Goal: Find specific page/section: Find specific page/section

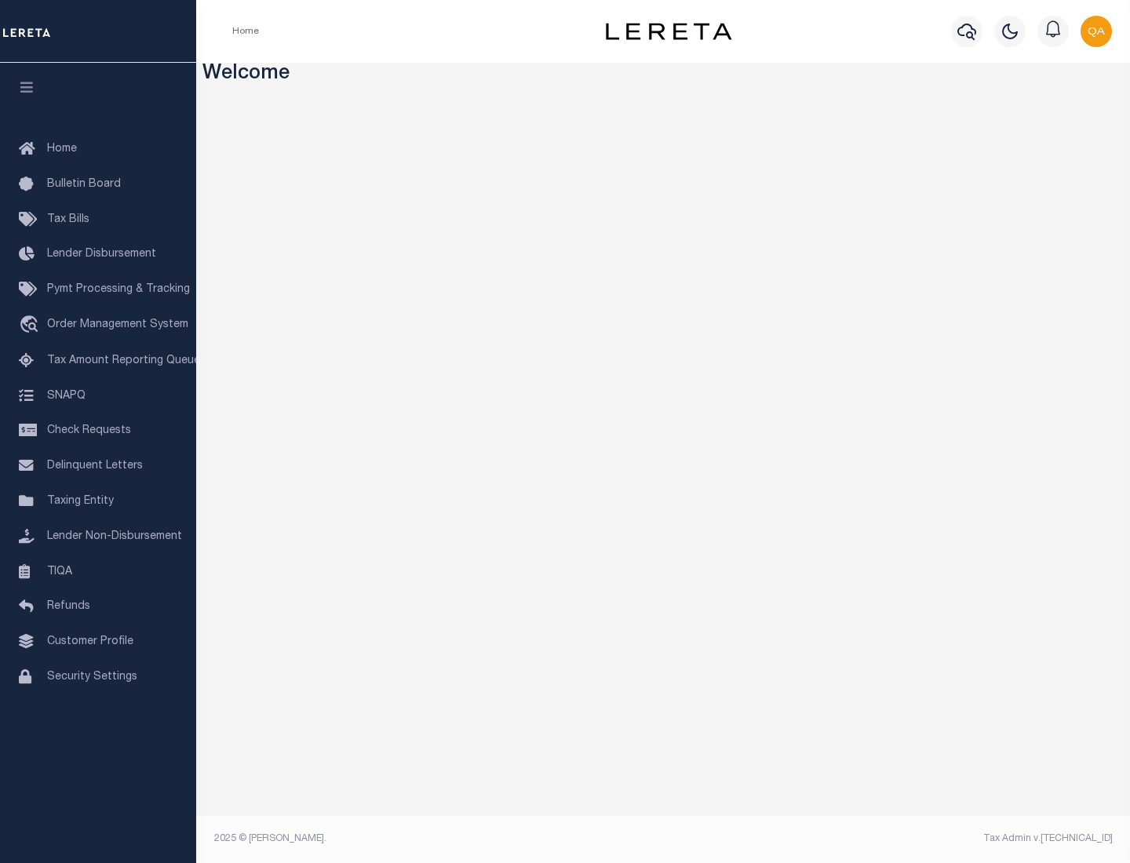
click at [98, 431] on span "Check Requests" at bounding box center [89, 430] width 84 height 11
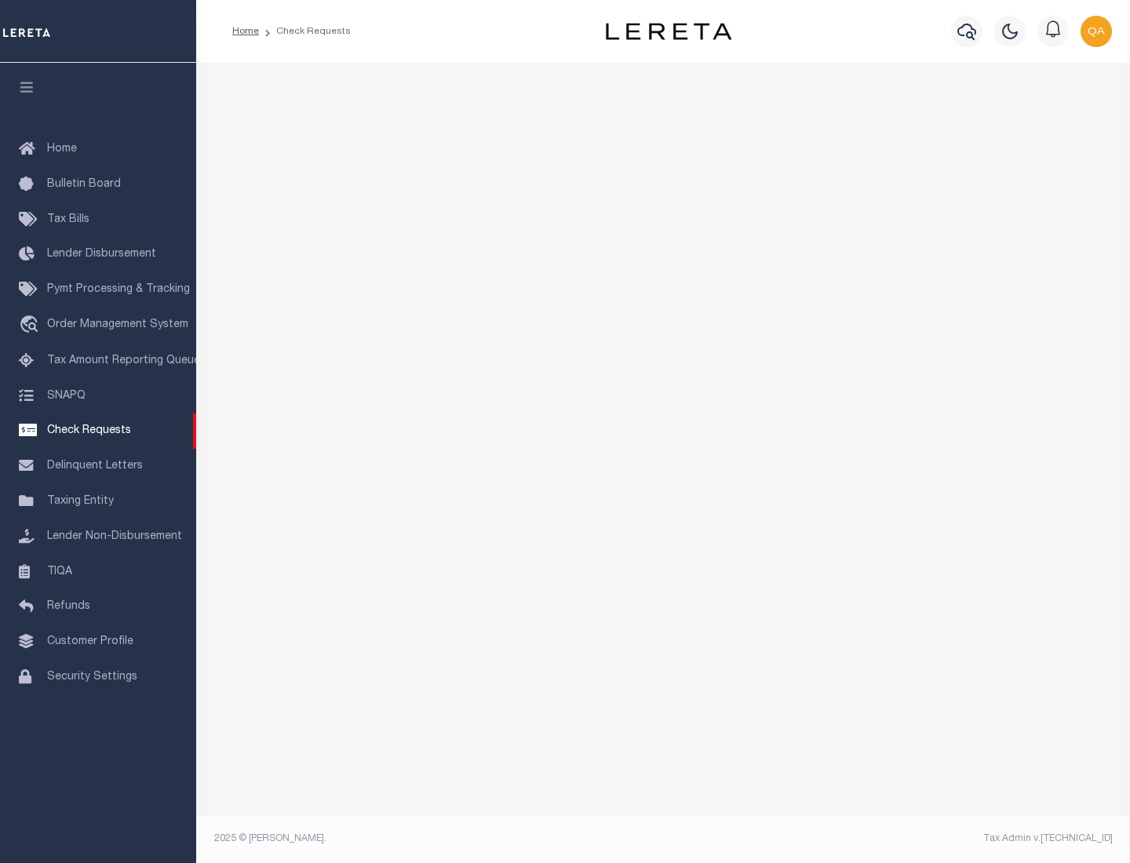
select select "50"
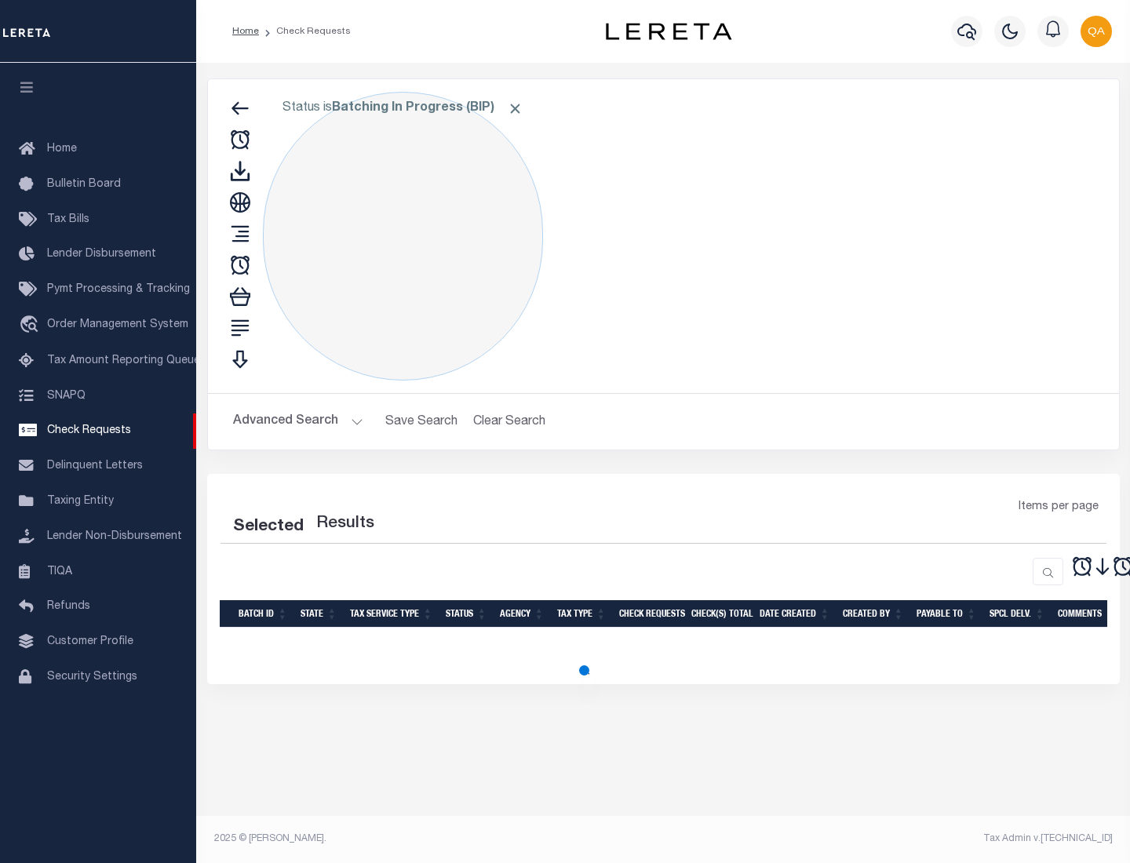
select select "50"
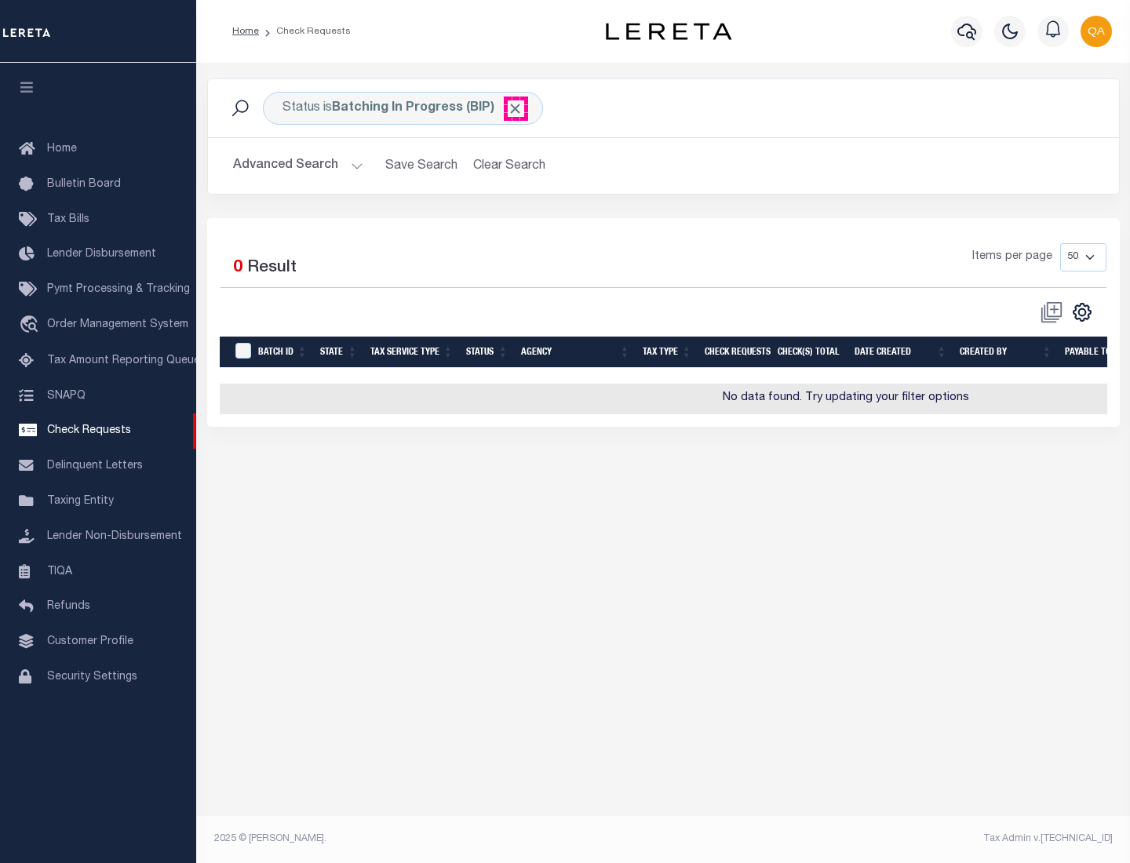
click at [516, 108] on span "Click to Remove" at bounding box center [515, 108] width 16 height 16
